Goal: Task Accomplishment & Management: Manage account settings

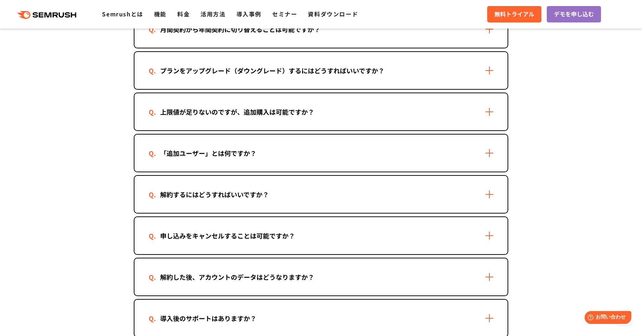
scroll to position [570, 0]
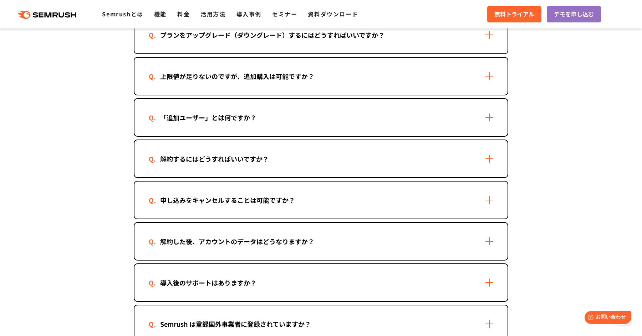
click at [454, 159] on div "解約するにはどうすればいいですか？" at bounding box center [320, 158] width 373 height 37
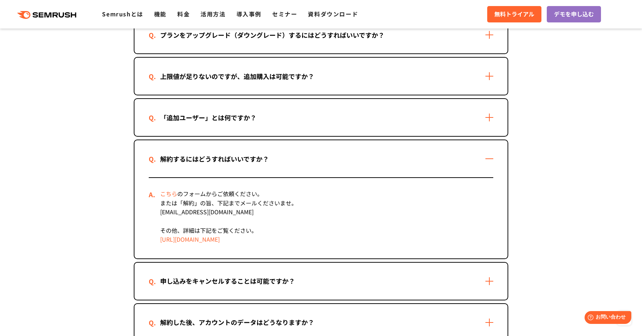
click at [191, 220] on div "こちら のフォームからご依頼ください。 または「解約」の旨、下記までメールくださいませ。 [EMAIL_ADDRESS][DOMAIN_NAME] その他、詳…" at bounding box center [321, 218] width 344 height 81
click at [194, 214] on div "こちら のフォームからご依頼ください。 または「解約」の旨、下記までメールくださいませ。 [EMAIL_ADDRESS][DOMAIN_NAME] その他、詳…" at bounding box center [321, 218] width 344 height 81
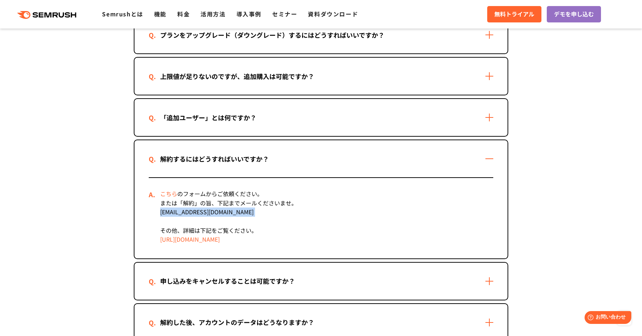
copy div "[EMAIL_ADDRESS][DOMAIN_NAME]"
click at [220, 240] on link "[URL][DOMAIN_NAME]" at bounding box center [190, 239] width 60 height 9
click at [169, 195] on link "こちら" at bounding box center [168, 194] width 17 height 9
